Goal: Task Accomplishment & Management: Use online tool/utility

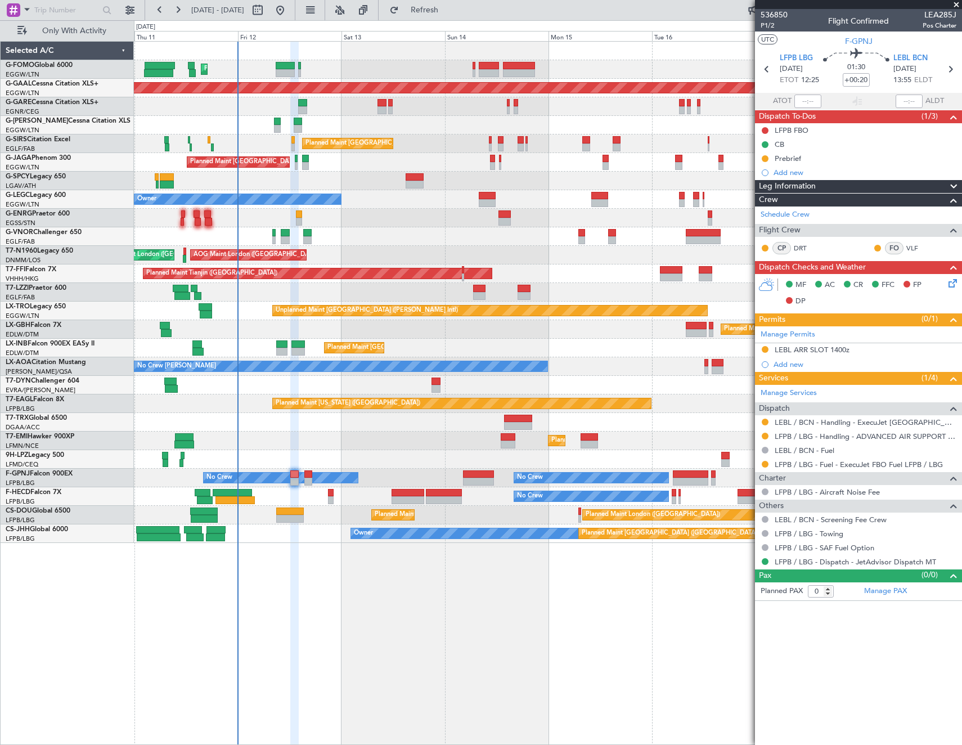
drag, startPoint x: 764, startPoint y: 463, endPoint x: 766, endPoint y: 475, distance: 12.6
click at [764, 463] on button at bounding box center [765, 464] width 7 height 7
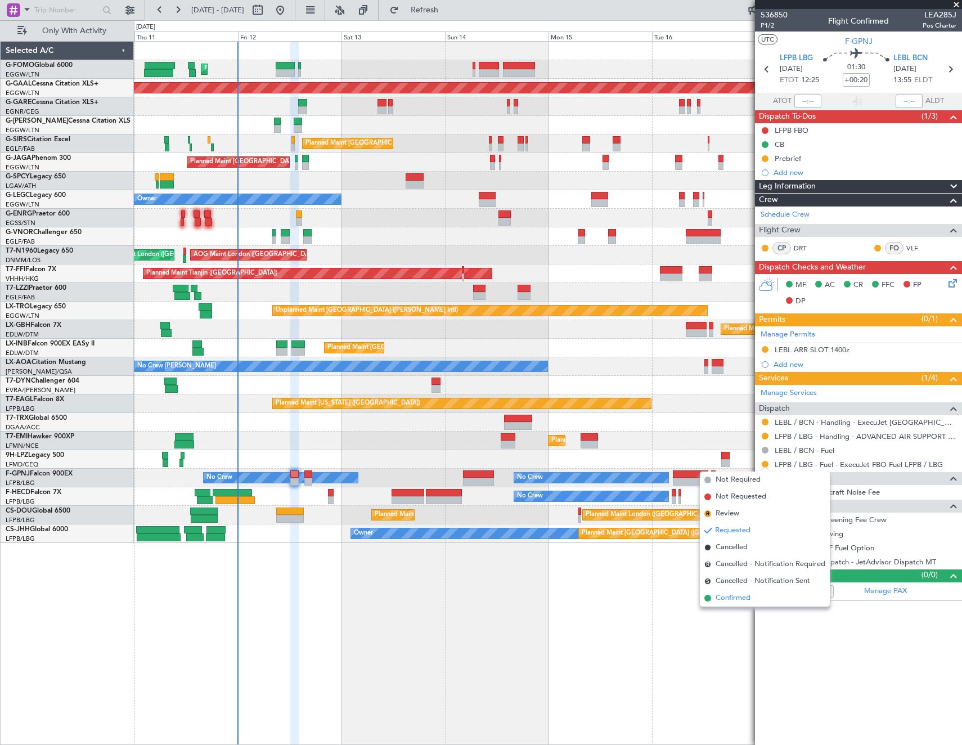
click at [733, 595] on span "Confirmed" at bounding box center [733, 598] width 35 height 11
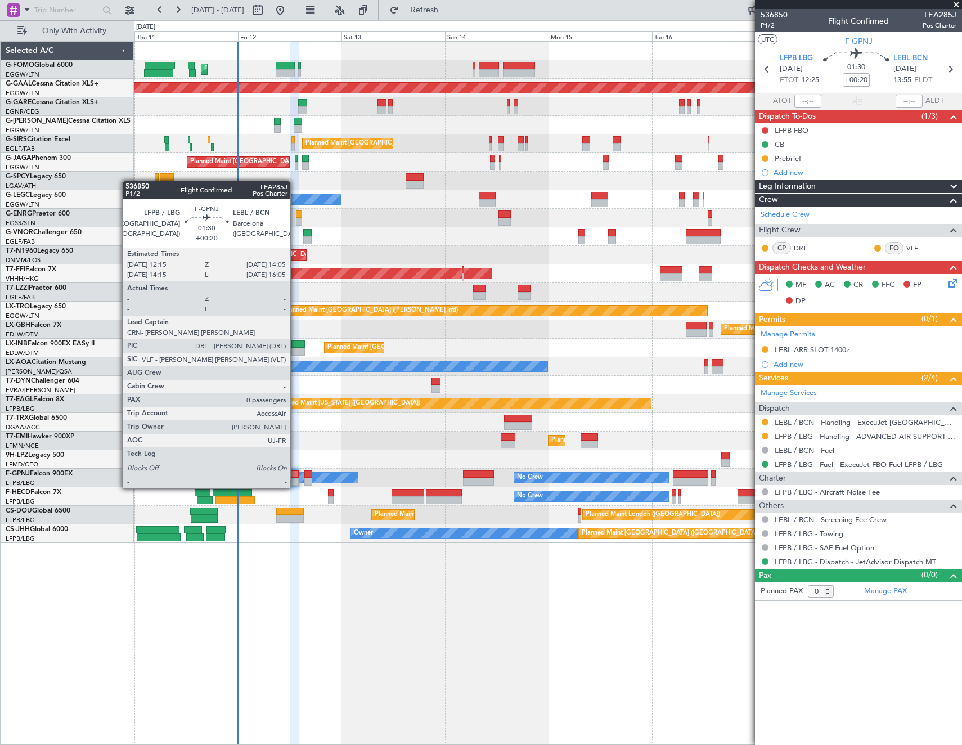
click at [295, 477] on div at bounding box center [294, 474] width 8 height 8
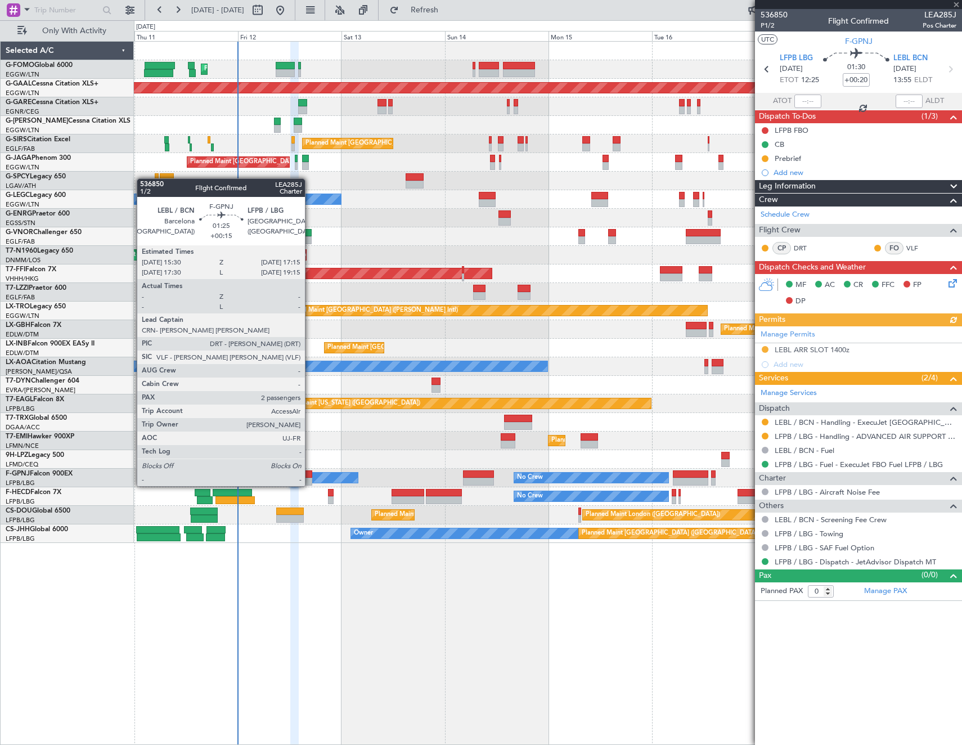
click at [310, 475] on div at bounding box center [308, 474] width 8 height 8
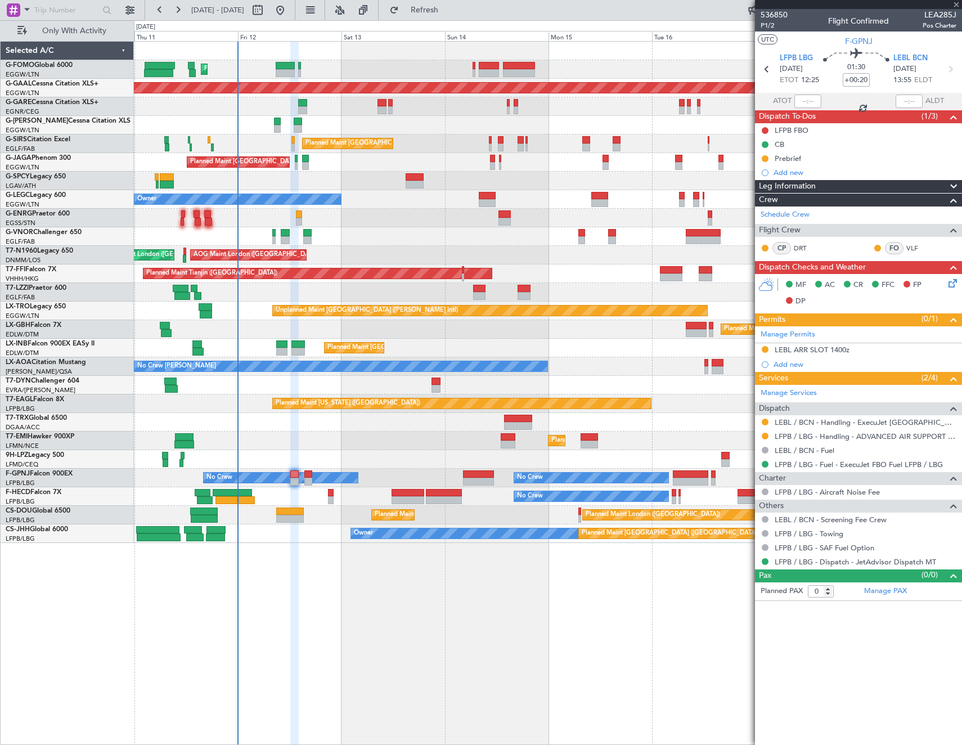
type input "+00:15"
type input "2"
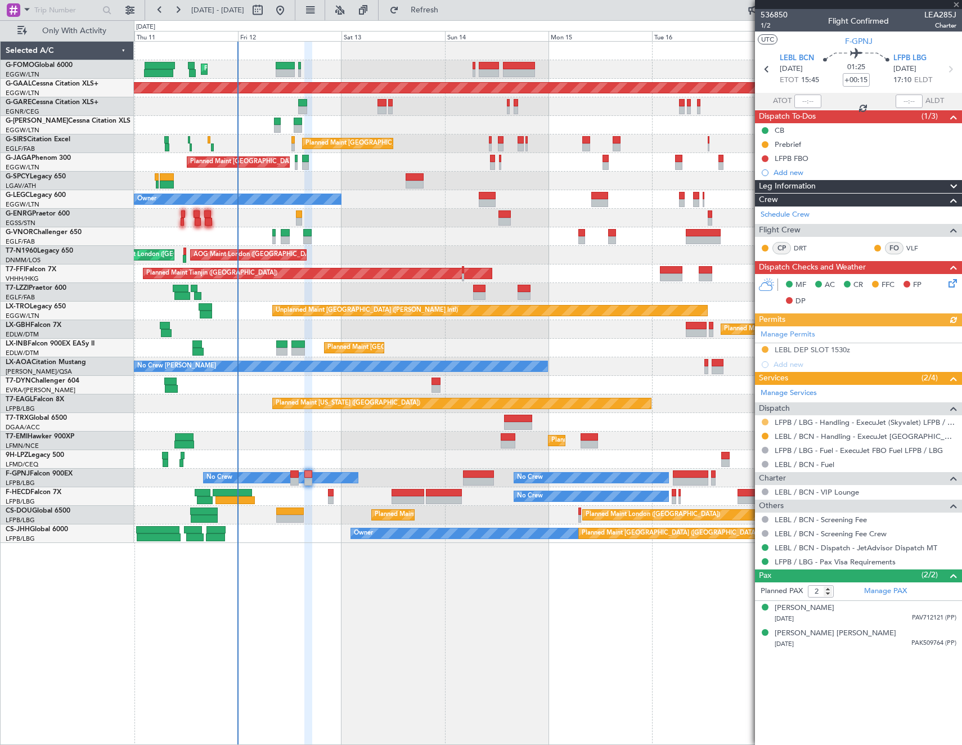
click at [764, 423] on button at bounding box center [765, 422] width 7 height 7
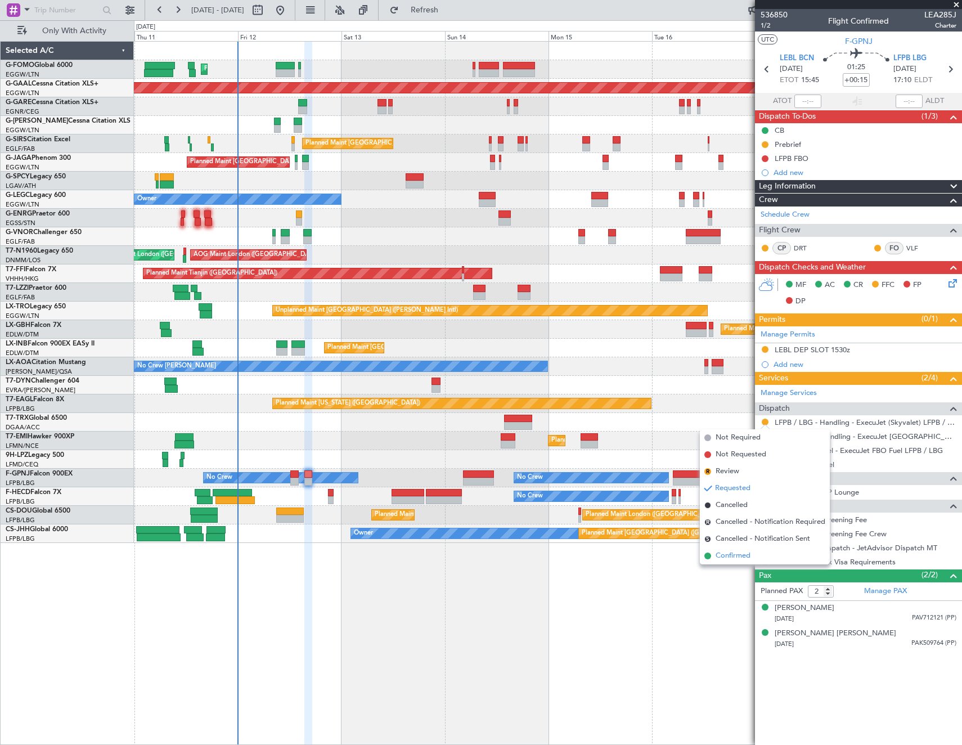
click at [721, 555] on span "Confirmed" at bounding box center [733, 555] width 35 height 11
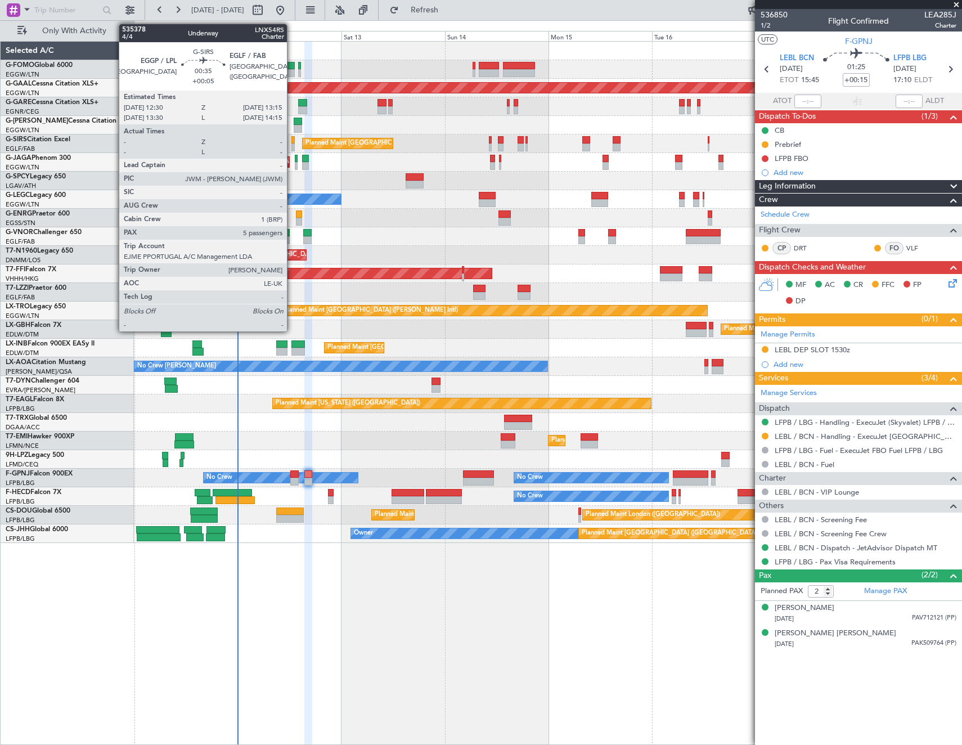
click at [292, 140] on div at bounding box center [292, 140] width 3 height 8
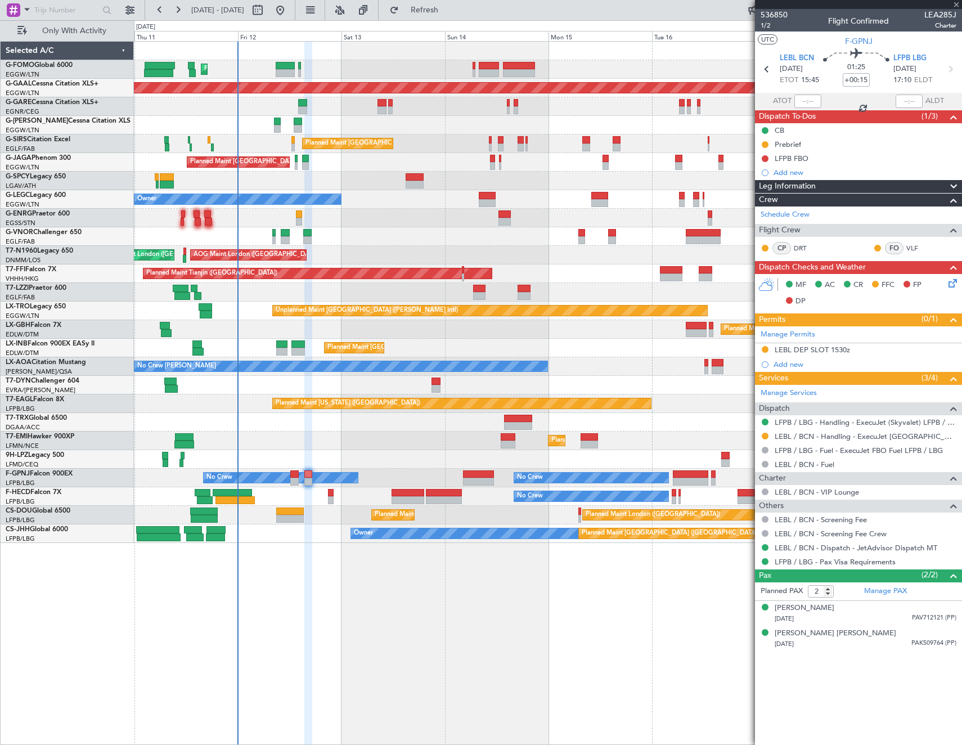
type input "+00:05"
type input "5"
